Goal: Find specific page/section: Find specific page/section

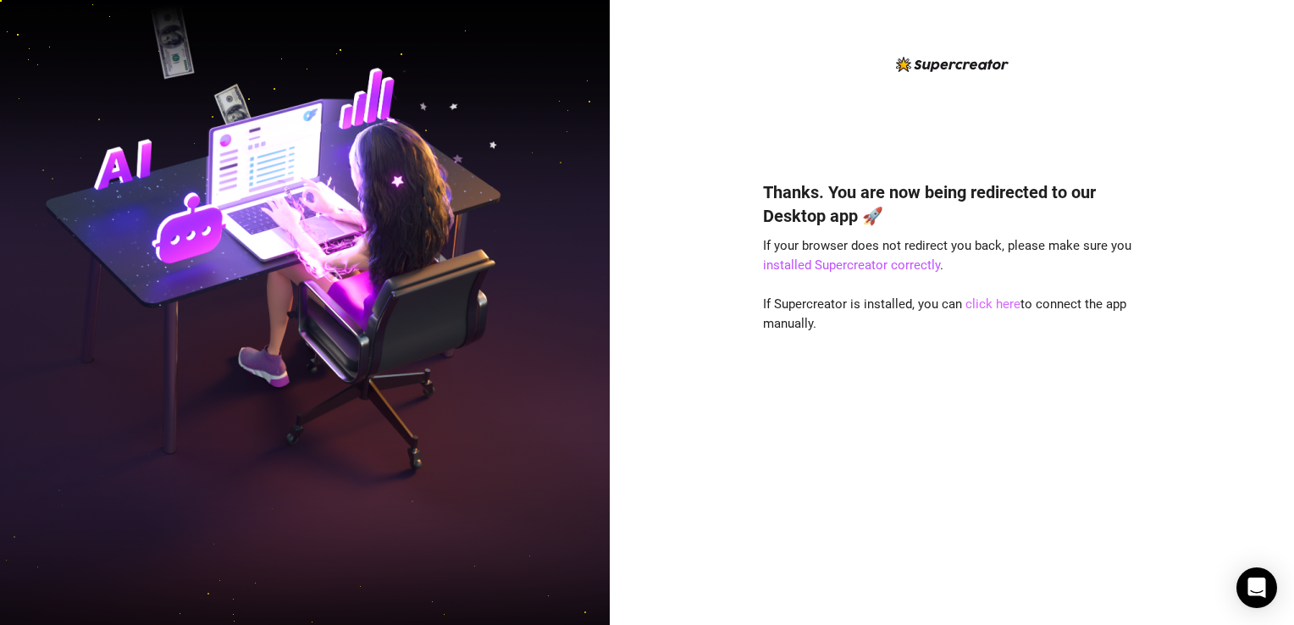
click at [975, 306] on link "click here" at bounding box center [992, 303] width 55 height 15
click at [803, 75] on div "Thanks. You are now being redirected to our Desktop app 🚀 If your browser does …" at bounding box center [952, 326] width 378 height 544
click at [972, 307] on link "click here" at bounding box center [992, 303] width 55 height 15
click at [979, 301] on link "click here" at bounding box center [992, 303] width 55 height 15
click at [973, 307] on link "click here" at bounding box center [992, 303] width 55 height 15
